Goal: Obtain resource: Download file/media

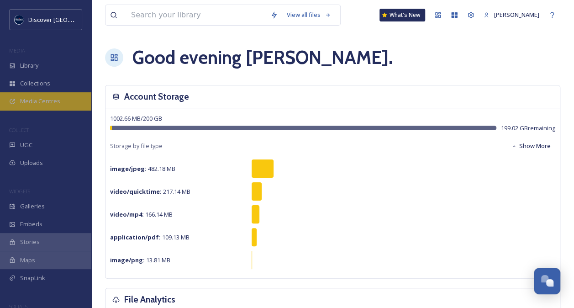
click at [42, 99] on span "Media Centres" at bounding box center [40, 101] width 40 height 9
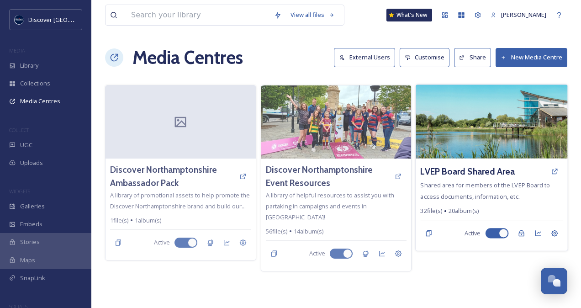
click at [473, 164] on div "LVEP Board Shared Area" at bounding box center [492, 171] width 143 height 16
click at [472, 169] on h3 "LVEP Board Shared Area" at bounding box center [468, 171] width 95 height 13
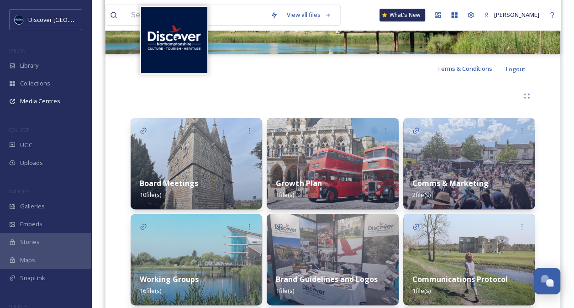
scroll to position [180, 0]
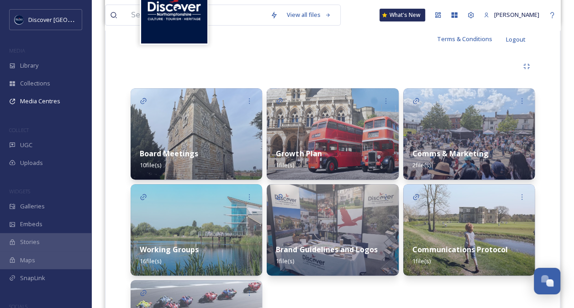
click at [214, 158] on div "Board Meetings 10 file(s)" at bounding box center [197, 159] width 132 height 41
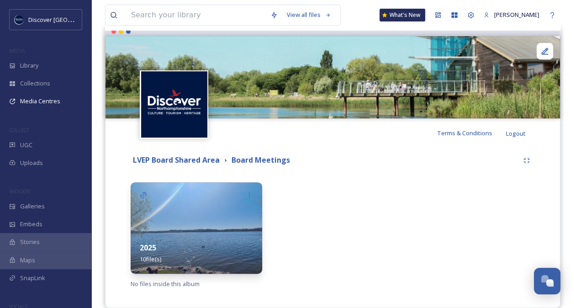
scroll to position [98, 0]
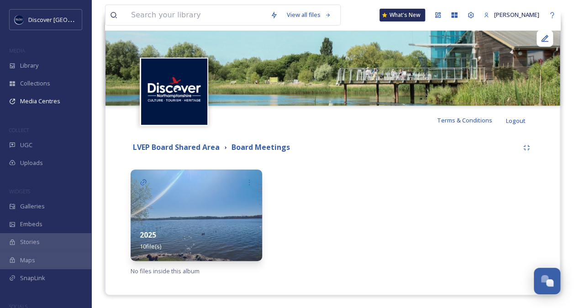
click at [213, 207] on img at bounding box center [197, 215] width 132 height 91
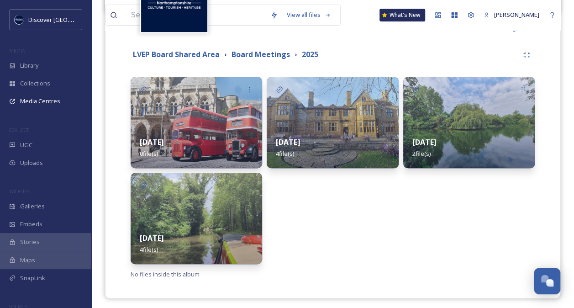
scroll to position [192, 0]
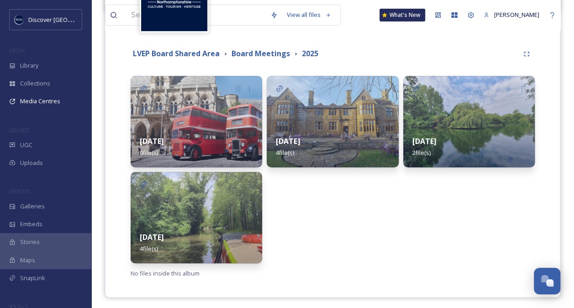
click at [209, 213] on img at bounding box center [197, 217] width 132 height 91
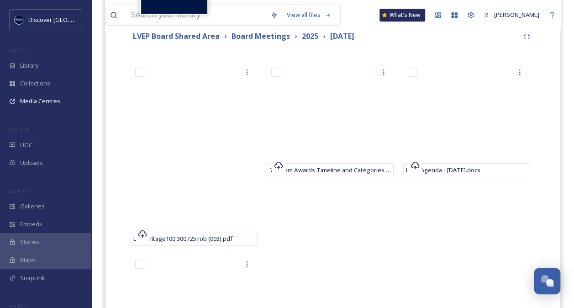
scroll to position [190, 0]
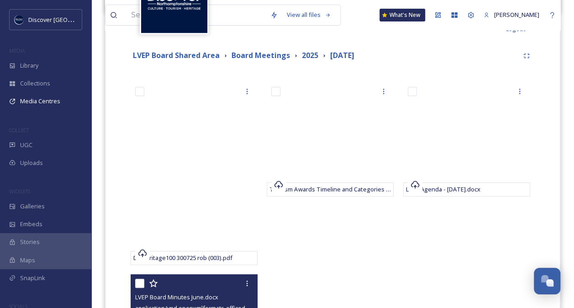
click at [223, 289] on div at bounding box center [195, 283] width 120 height 16
drag, startPoint x: 223, startPoint y: 289, endPoint x: 205, endPoint y: 295, distance: 19.4
click at [205, 295] on span "LVEP Board Minutes June.docx" at bounding box center [176, 297] width 83 height 8
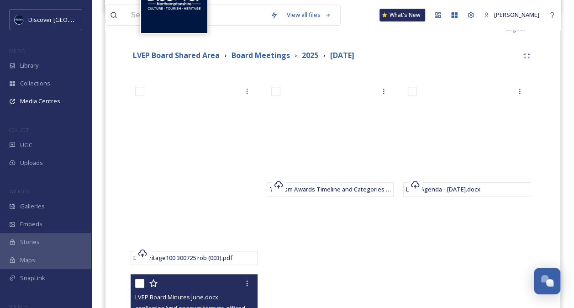
drag, startPoint x: 205, startPoint y: 295, endPoint x: 193, endPoint y: 287, distance: 14.4
click at [193, 287] on div at bounding box center [195, 283] width 120 height 16
drag, startPoint x: 193, startPoint y: 287, endPoint x: 193, endPoint y: 297, distance: 10.5
click at [193, 297] on span "LVEP Board Minutes June.docx" at bounding box center [176, 297] width 83 height 8
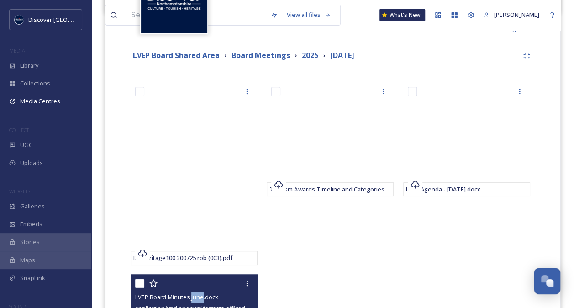
click at [193, 297] on span "LVEP Board Minutes June.docx" at bounding box center [176, 297] width 83 height 8
drag, startPoint x: 193, startPoint y: 297, endPoint x: 358, endPoint y: 242, distance: 174.4
click at [358, 242] on div "Tourism Awards Timeline and Categories final" at bounding box center [333, 237] width 132 height 311
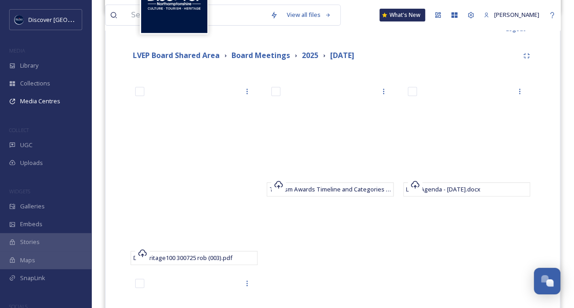
click at [286, 215] on div "Tourism Awards Timeline and Categories final" at bounding box center [333, 237] width 132 height 311
click at [261, 68] on div "LVEP Board Shared Area Board Meetings 2025 [DATE] DNHeritage100 300725 rob (003…" at bounding box center [332, 226] width 441 height 366
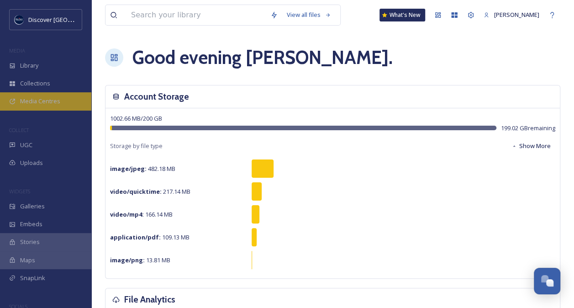
click at [37, 102] on span "Media Centres" at bounding box center [40, 101] width 40 height 9
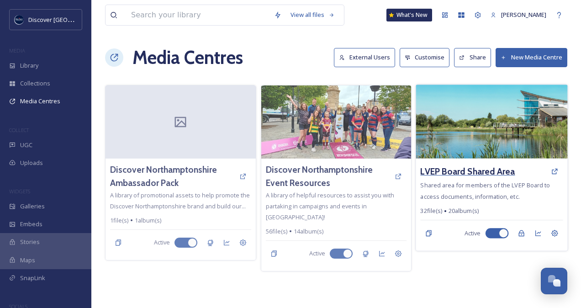
click at [446, 170] on h3 "LVEP Board Shared Area" at bounding box center [468, 171] width 95 height 13
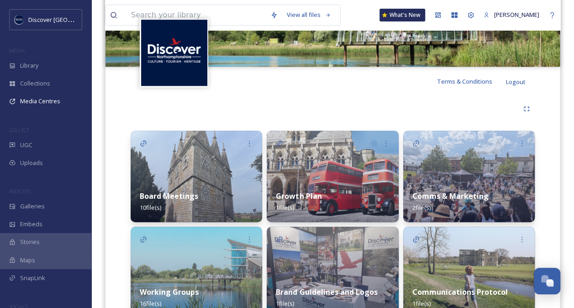
scroll to position [151, 0]
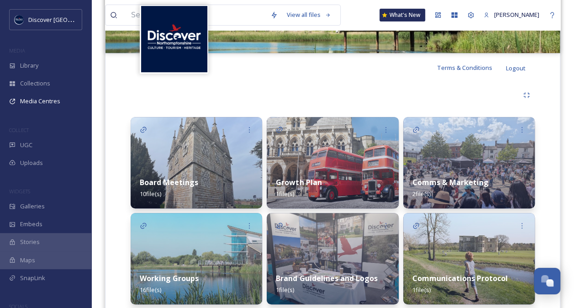
click at [199, 185] on div "Board Meetings 10 file(s)" at bounding box center [197, 188] width 132 height 41
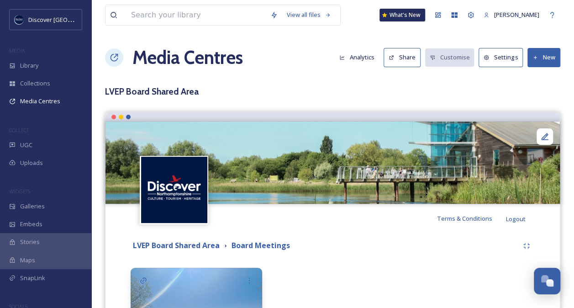
scroll to position [98, 0]
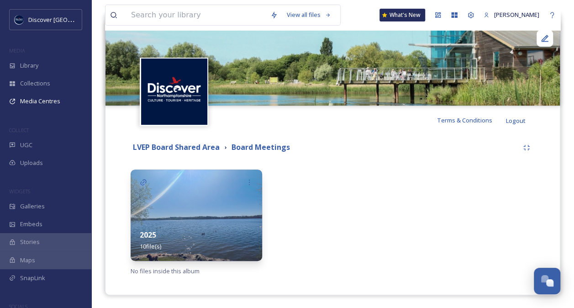
click at [228, 219] on img at bounding box center [197, 215] width 132 height 91
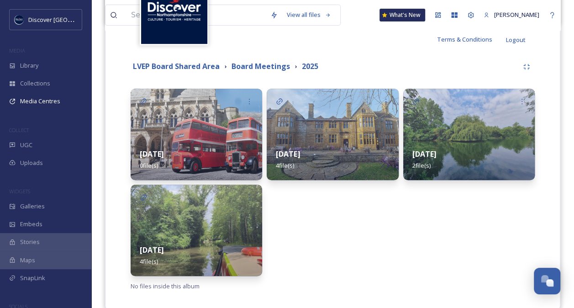
scroll to position [180, 0]
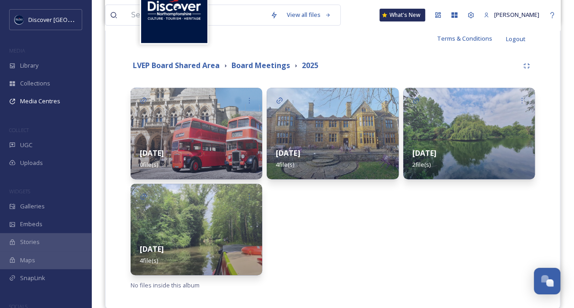
click at [359, 147] on div "12 June 4 file(s)" at bounding box center [333, 158] width 132 height 41
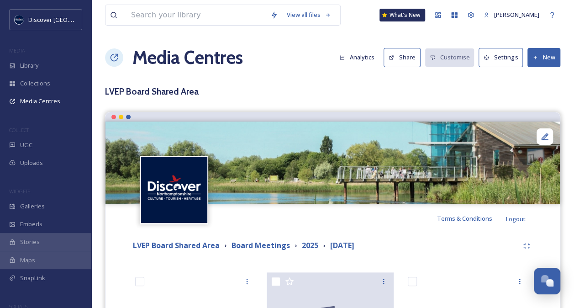
drag, startPoint x: 580, startPoint y: 64, endPoint x: 567, endPoint y: 58, distance: 15.1
click at [567, 58] on div "View all files What's New Karen Media Centres Analytics Share Customise Setting…" at bounding box center [332, 279] width 483 height 558
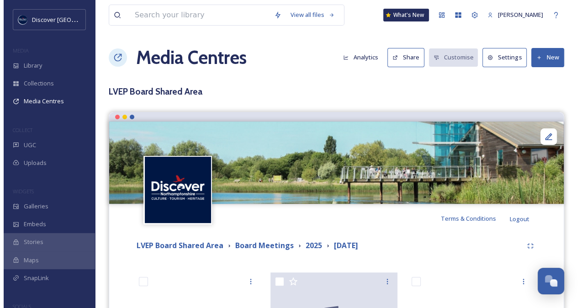
scroll to position [139, 0]
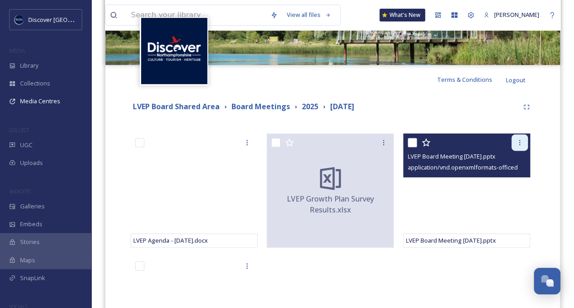
click at [516, 140] on icon at bounding box center [519, 142] width 7 height 7
click at [424, 236] on span "LVEP Board Meeting 12 June 2025.pptx" at bounding box center [451, 240] width 90 height 8
